Goal: Use online tool/utility: Utilize a website feature to perform a specific function

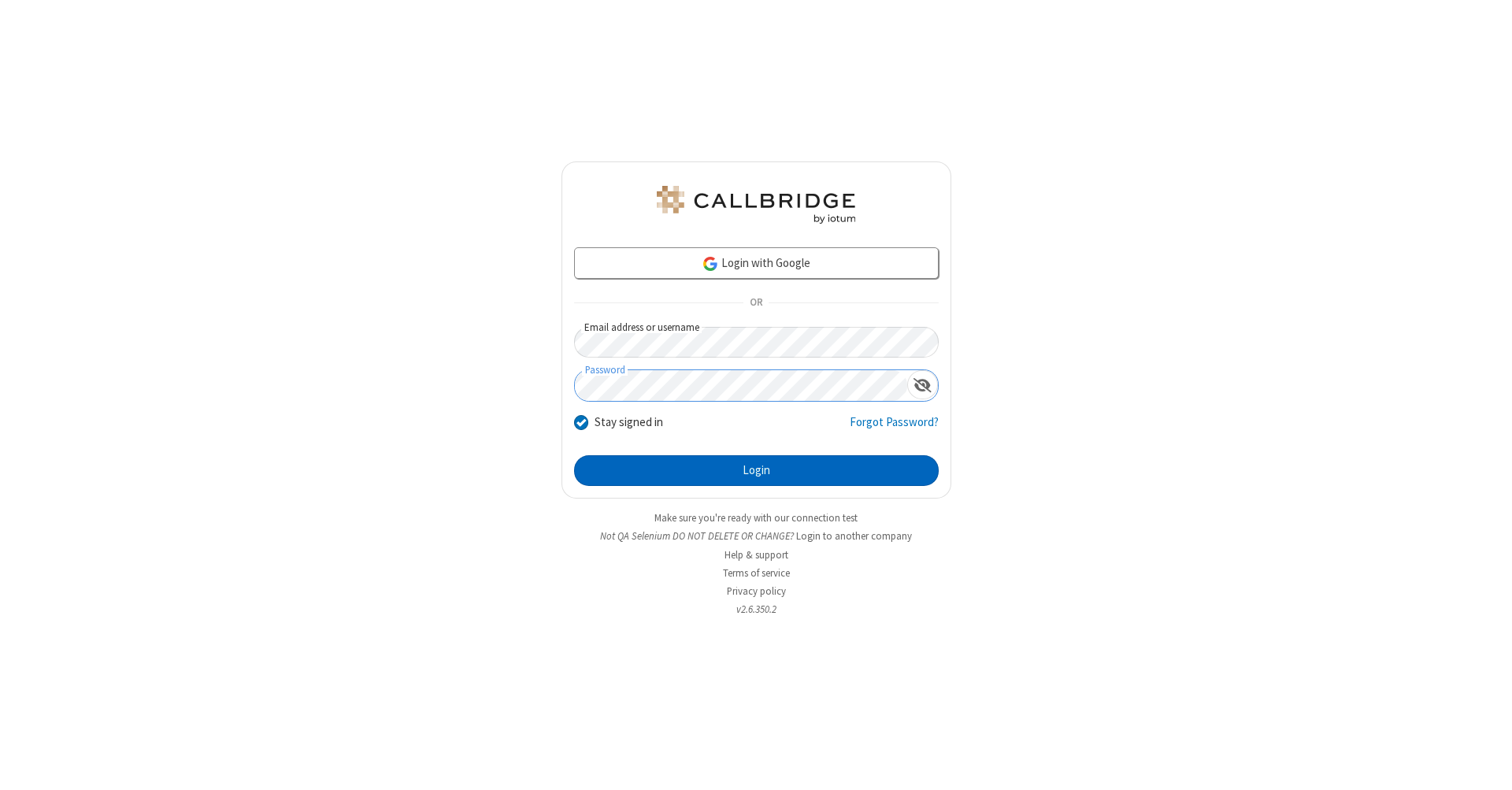
click at [756, 471] on button "Login" at bounding box center [756, 470] width 364 height 32
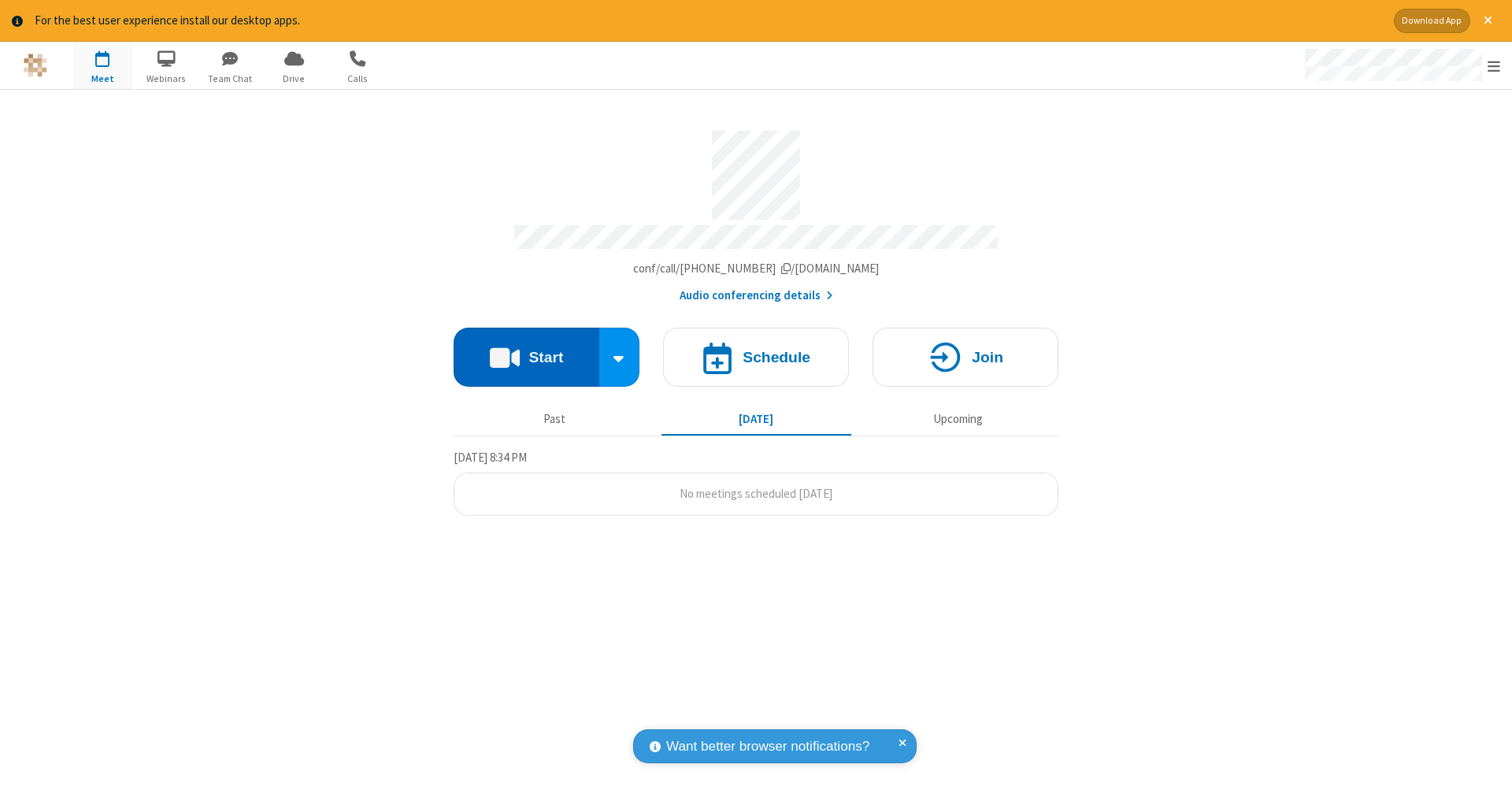
click at [526, 349] on button "Start" at bounding box center [526, 357] width 146 height 59
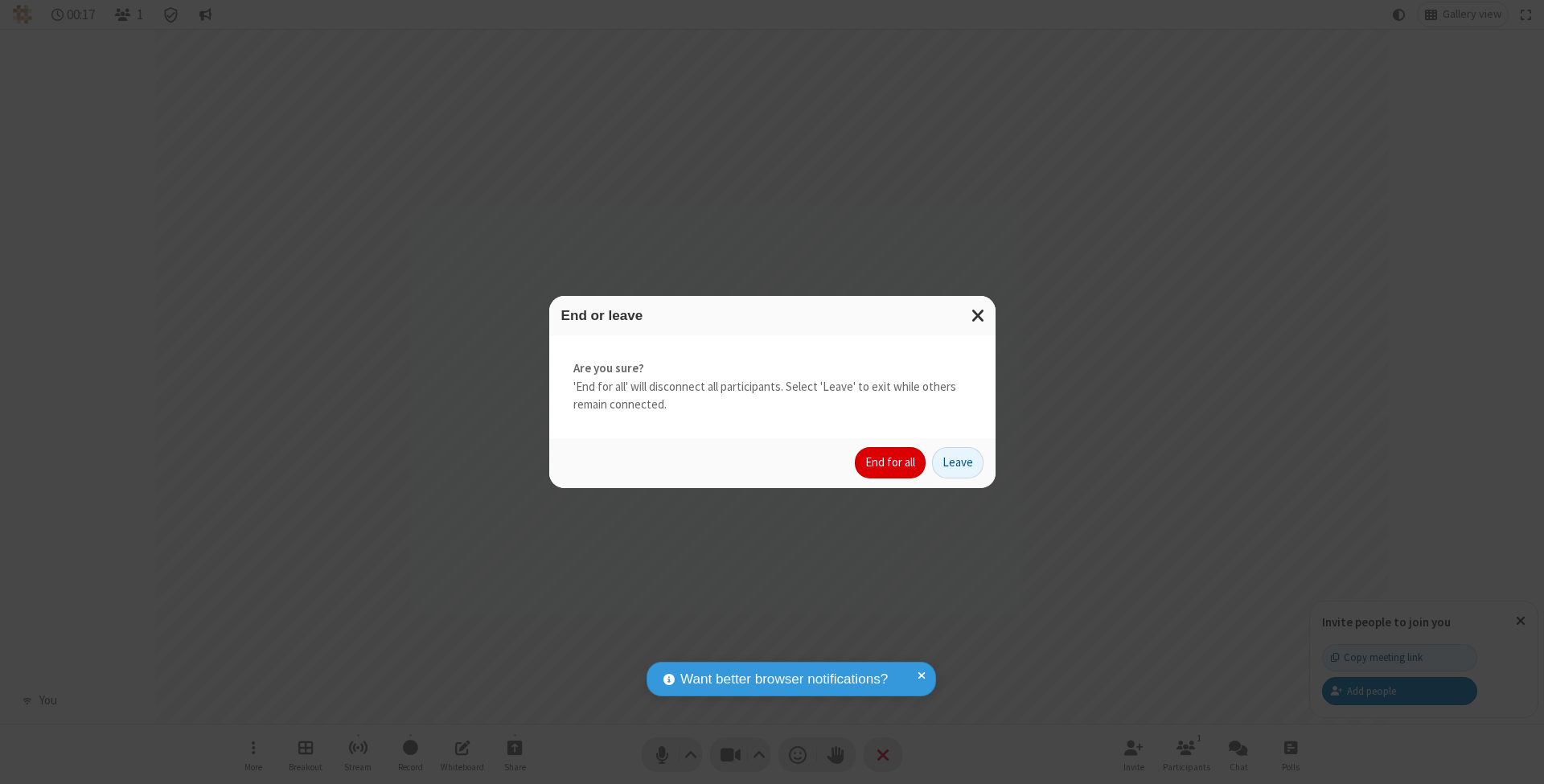
click at [891, 461] on button "End for all" at bounding box center [890, 463] width 71 height 32
